Goal: Task Accomplishment & Management: Use online tool/utility

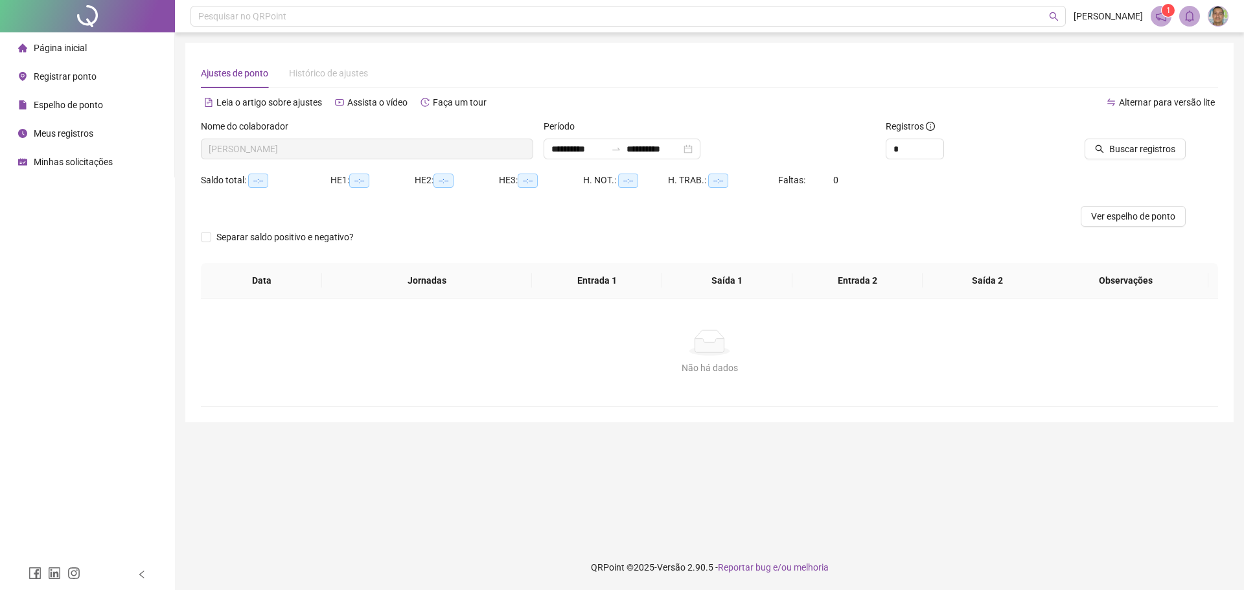
type input "**********"
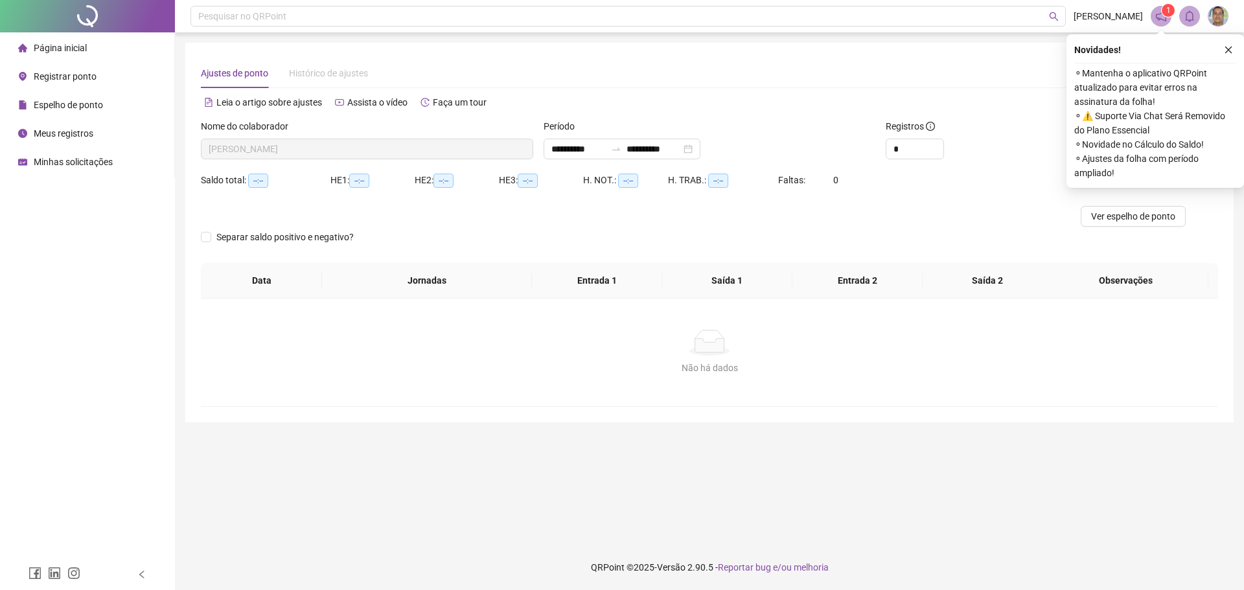
click at [67, 78] on span "Registrar ponto" at bounding box center [65, 76] width 63 height 10
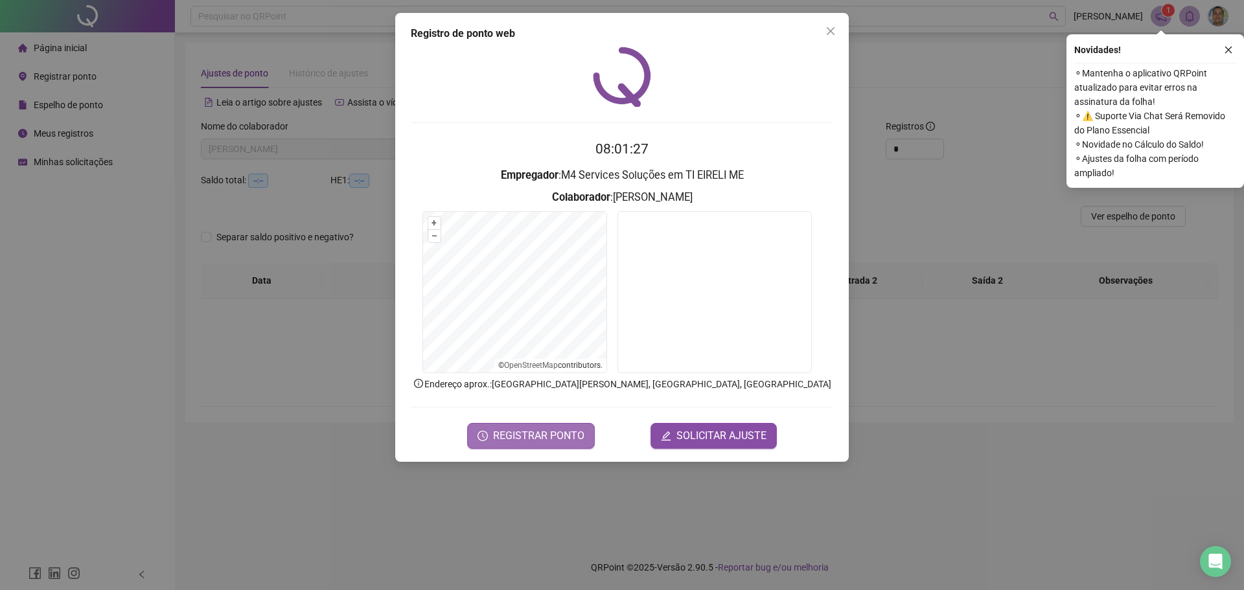
click at [569, 441] on span "REGISTRAR PONTO" at bounding box center [538, 436] width 91 height 16
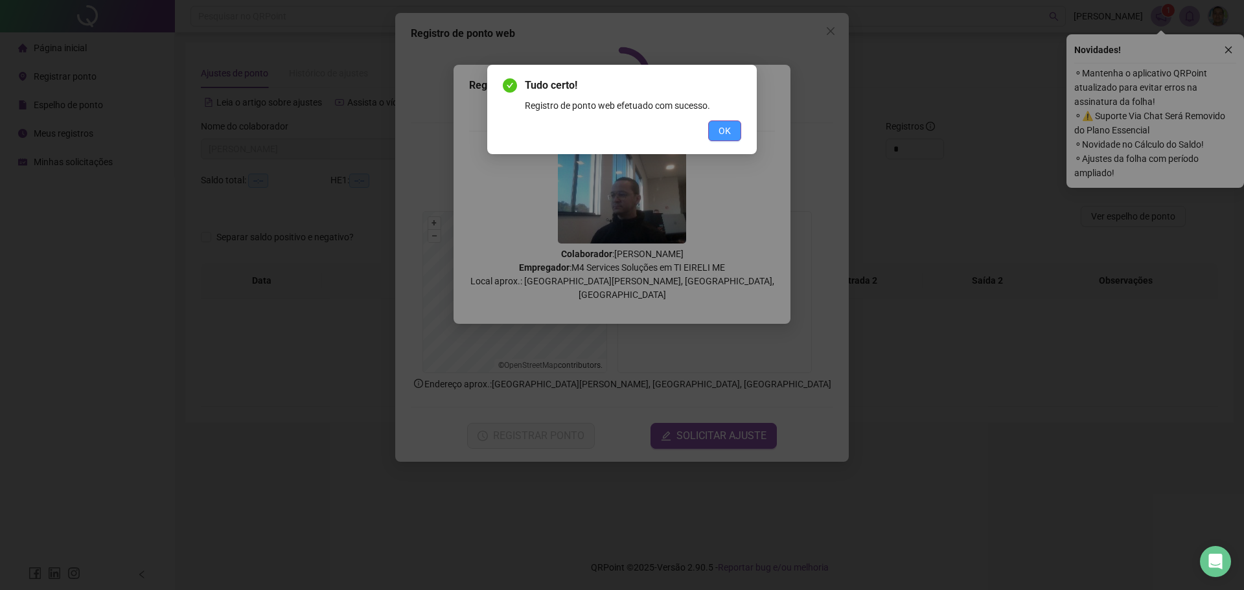
click at [727, 131] on span "OK" at bounding box center [724, 131] width 12 height 14
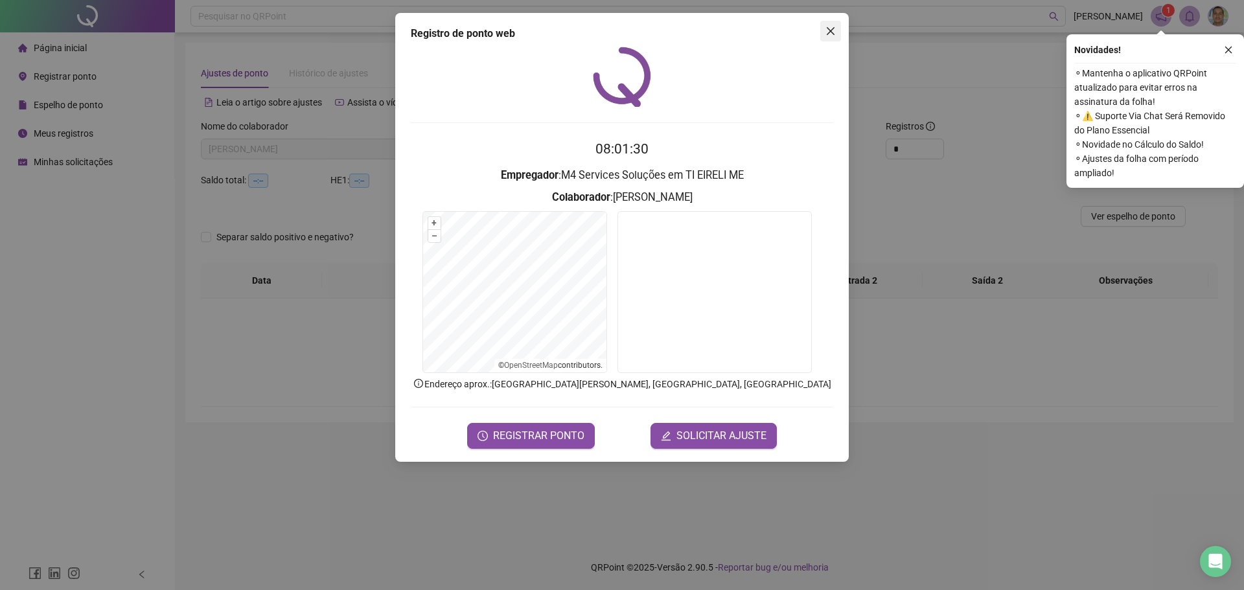
click at [829, 34] on icon "close" at bounding box center [830, 31] width 10 height 10
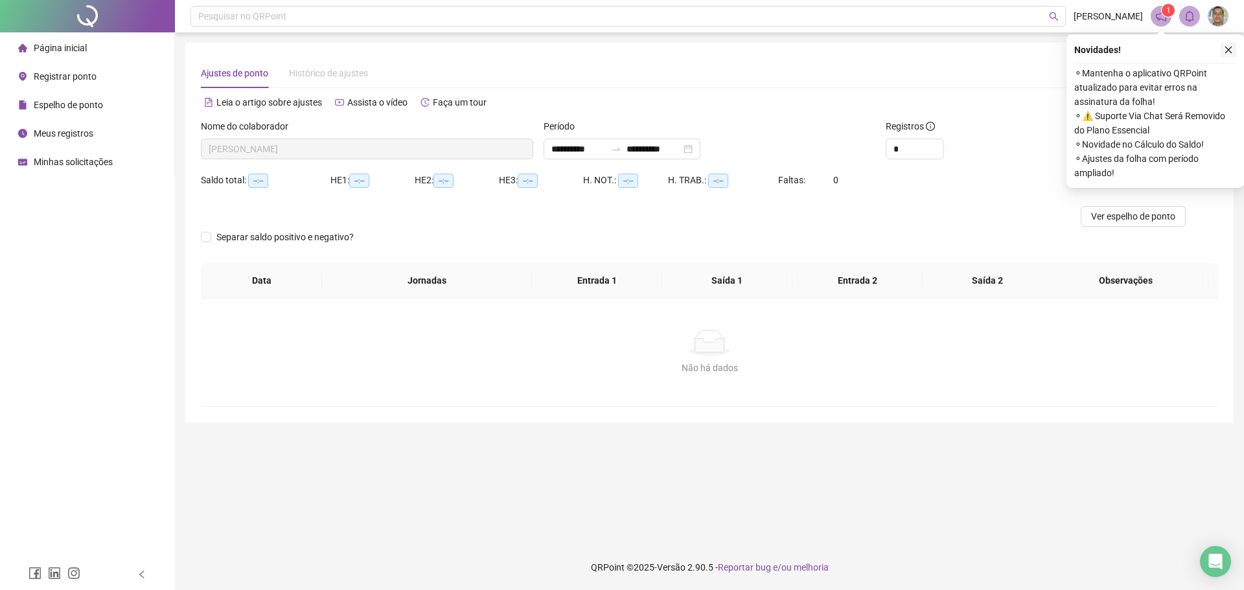
click at [1230, 49] on icon "close" at bounding box center [1228, 49] width 9 height 9
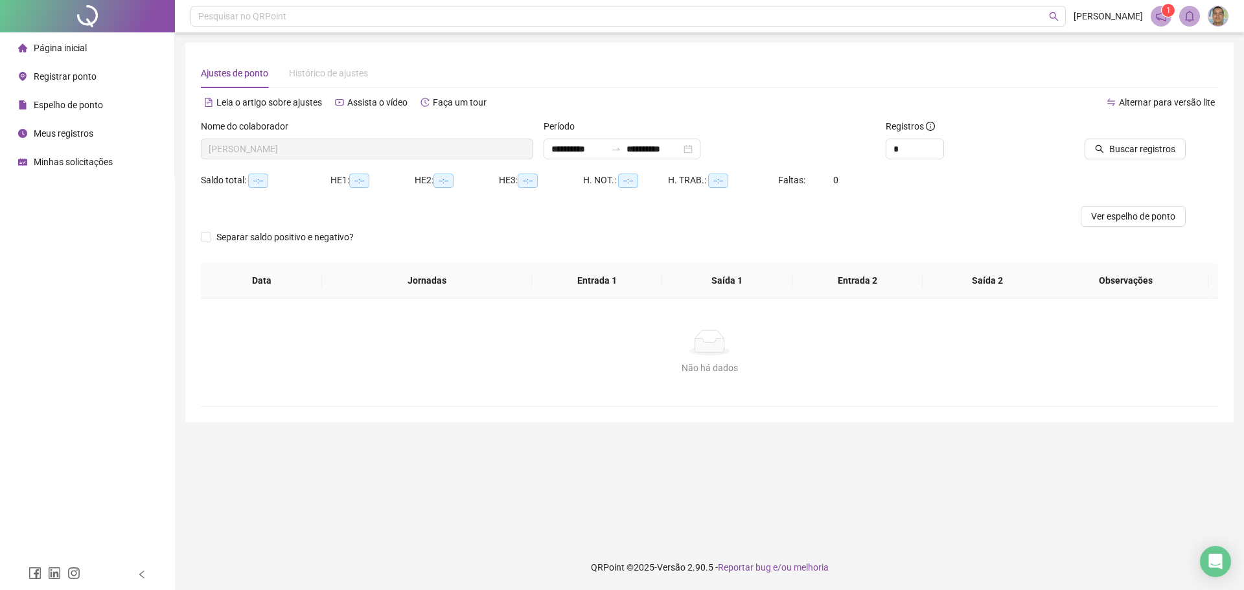
click at [66, 288] on div "Página inicial Registrar ponto Espelho de ponto Meus registros Minhas solicitaç…" at bounding box center [87, 279] width 175 height 559
